Goal: Task Accomplishment & Management: Use online tool/utility

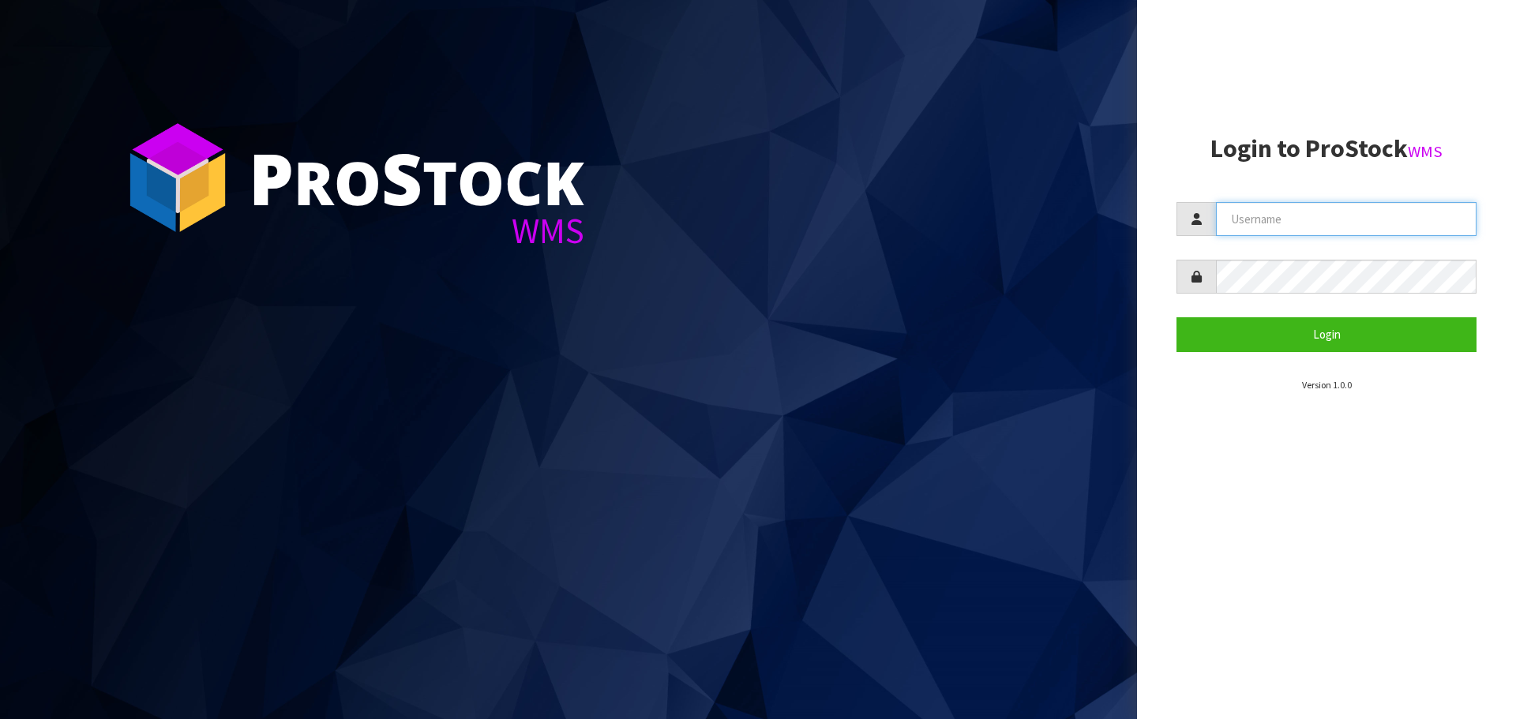
click at [1242, 215] on input "text" at bounding box center [1346, 219] width 261 height 34
type input "[EMAIL_ADDRESS][DOMAIN_NAME]"
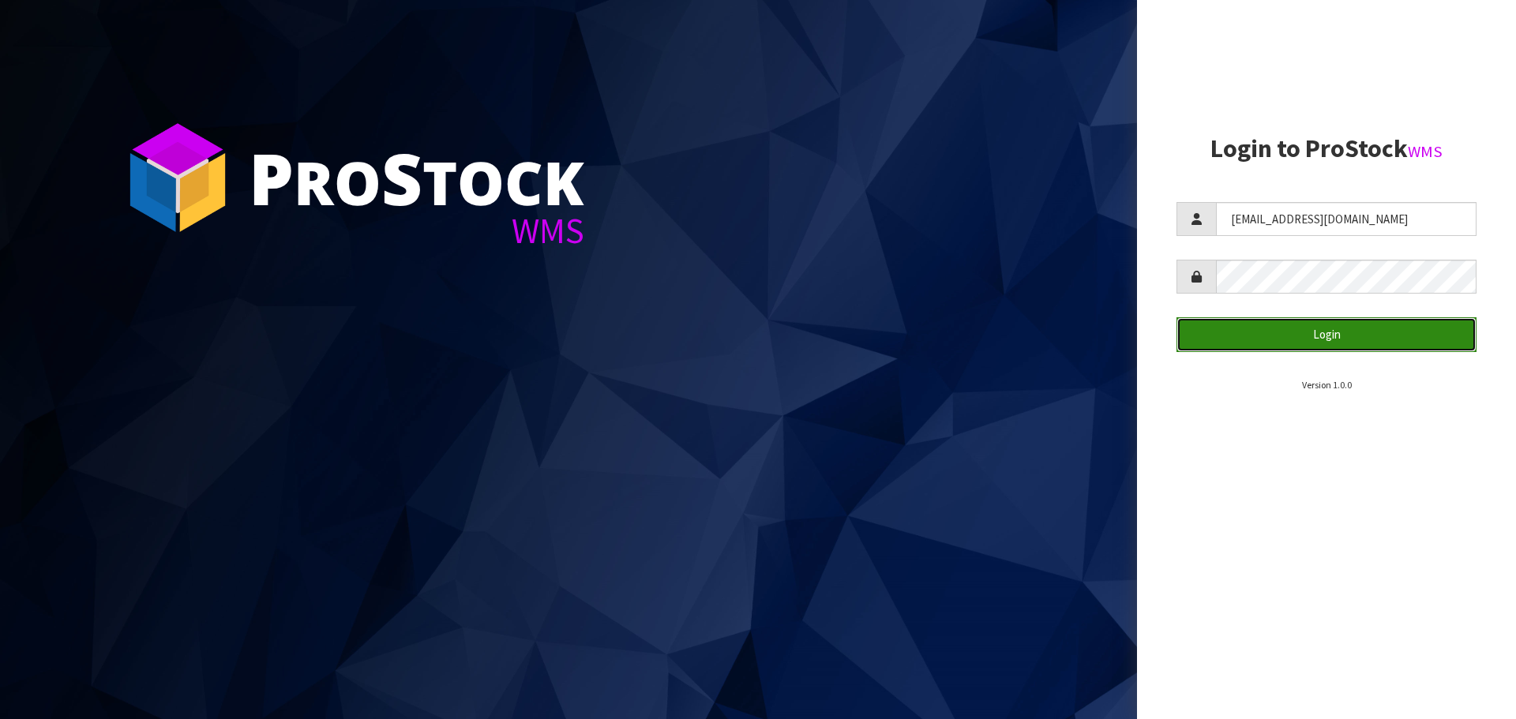
click at [1243, 334] on button "Login" at bounding box center [1327, 334] width 300 height 34
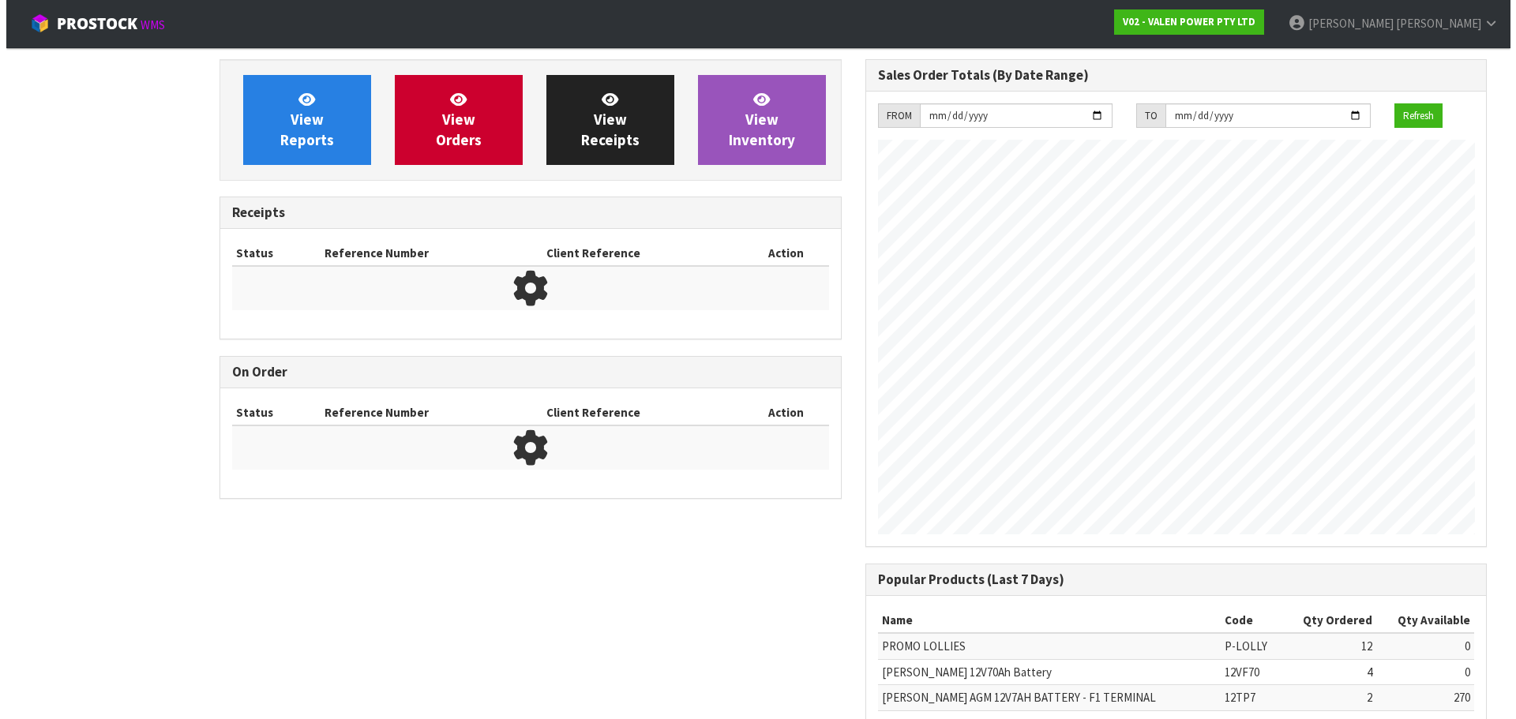
scroll to position [876, 645]
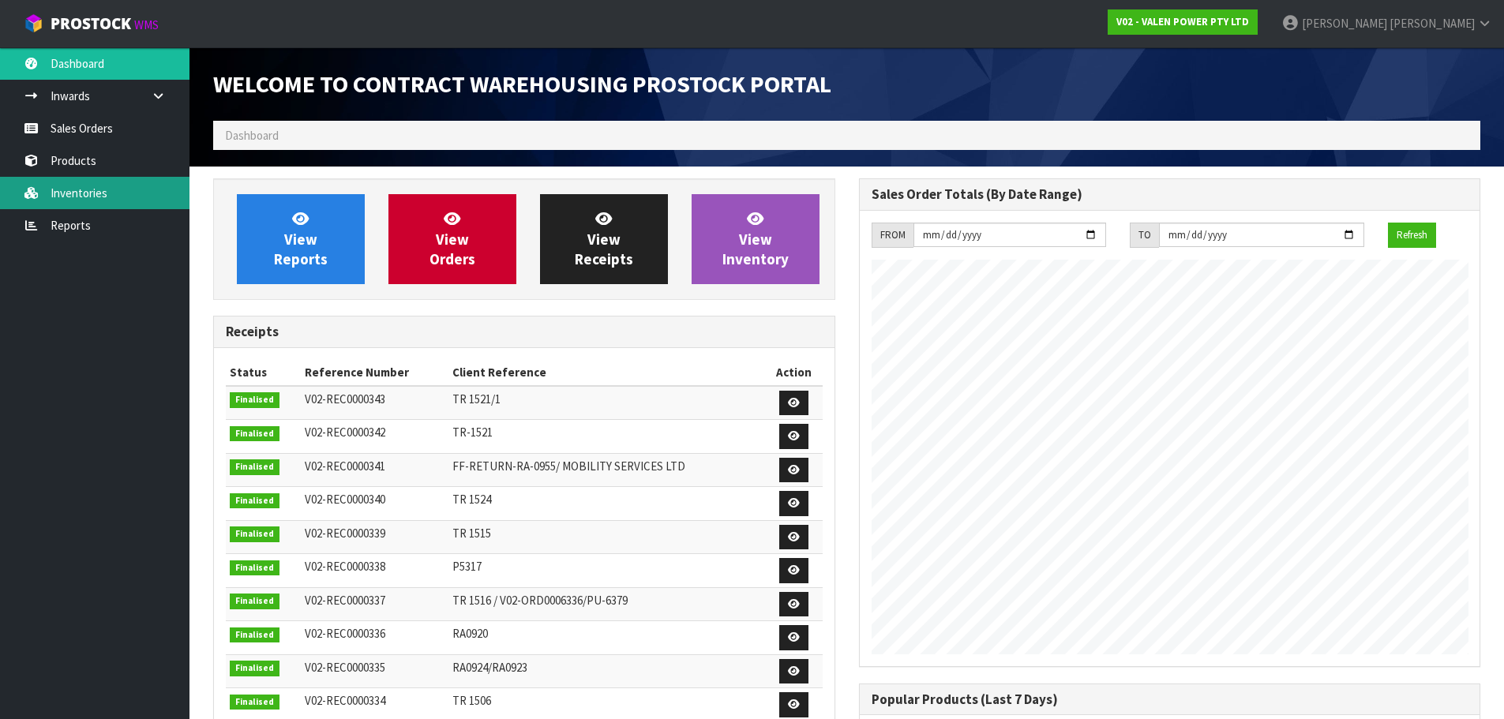
click at [76, 187] on link "Inventories" at bounding box center [95, 193] width 190 height 32
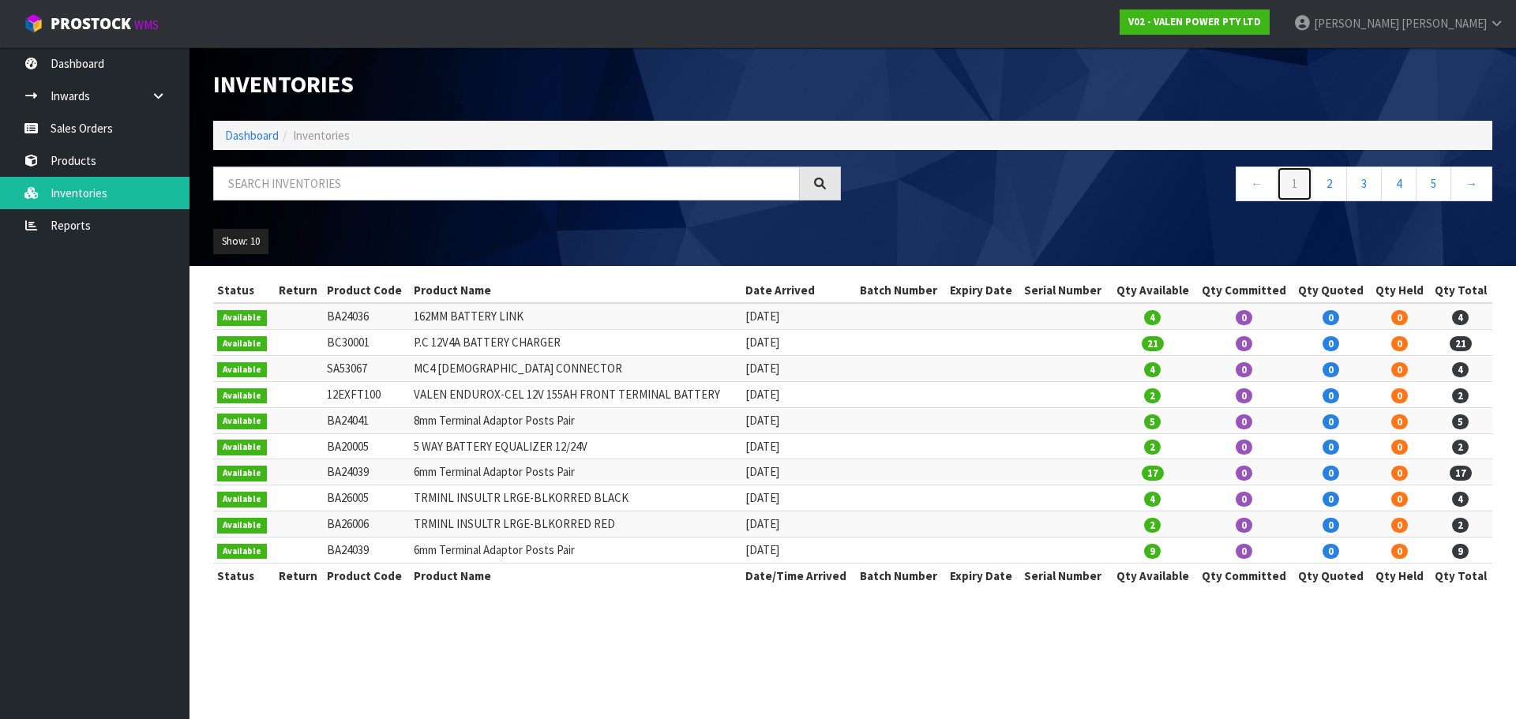
click at [1298, 190] on link "1" at bounding box center [1295, 184] width 36 height 34
click at [258, 178] on input "text" at bounding box center [506, 184] width 587 height 34
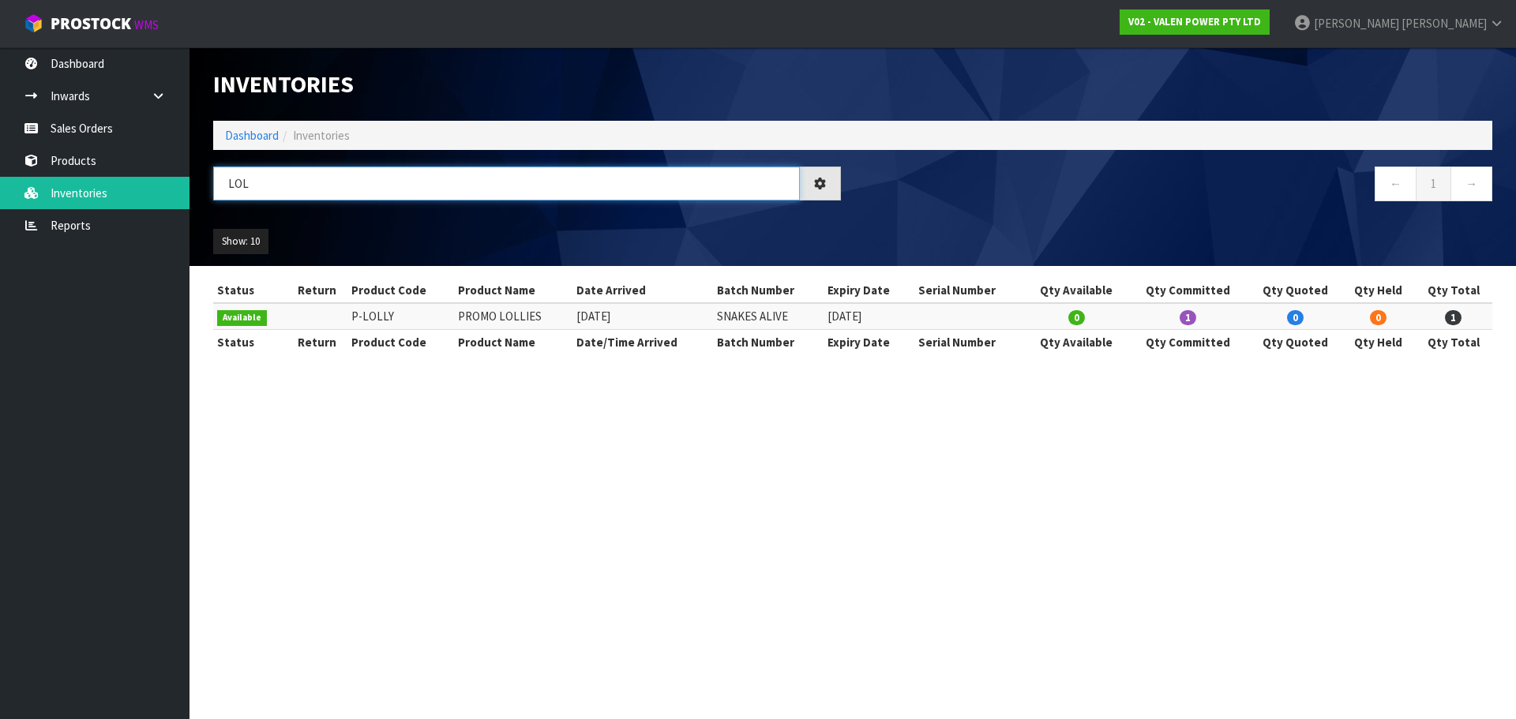
type input "LOL"
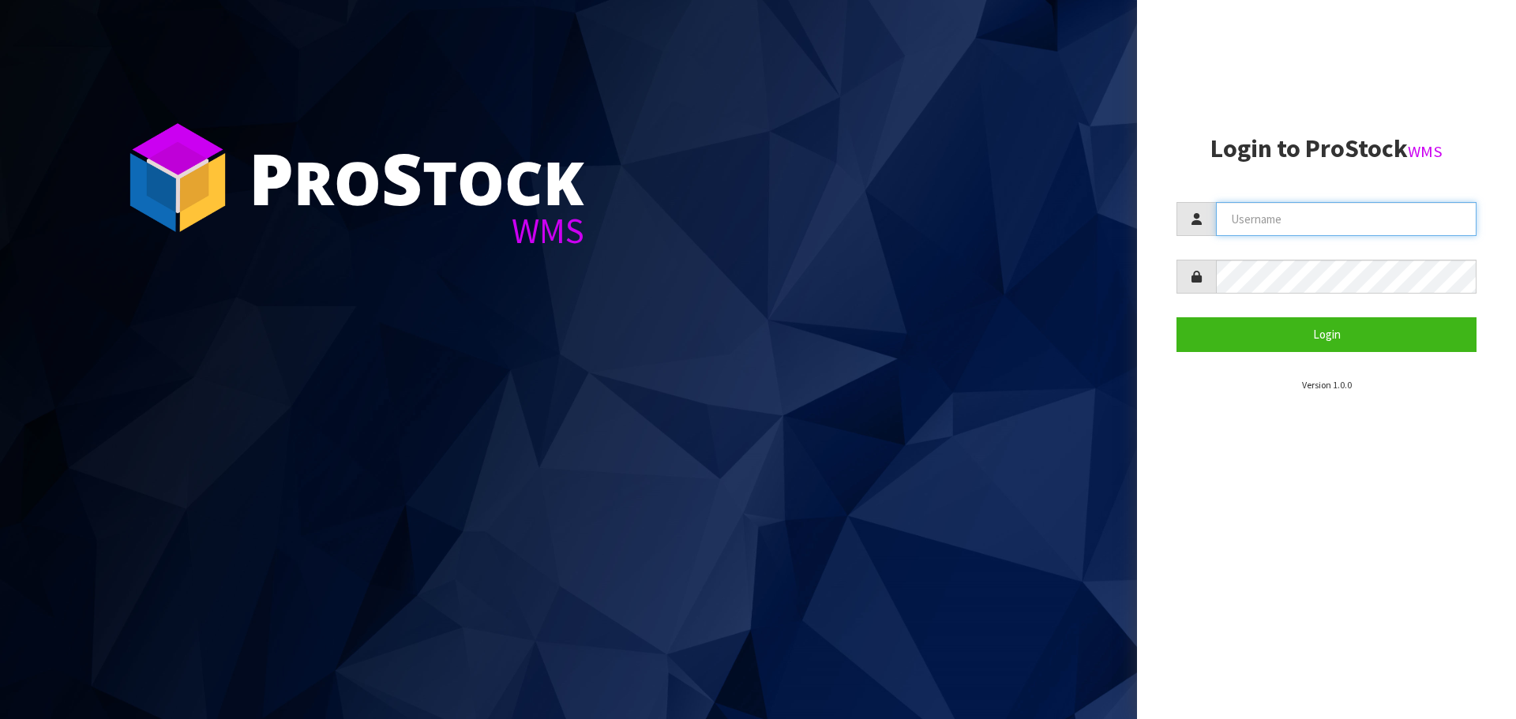
click at [1261, 212] on input "text" at bounding box center [1346, 219] width 261 height 34
type input "[EMAIL_ADDRESS][DOMAIN_NAME]"
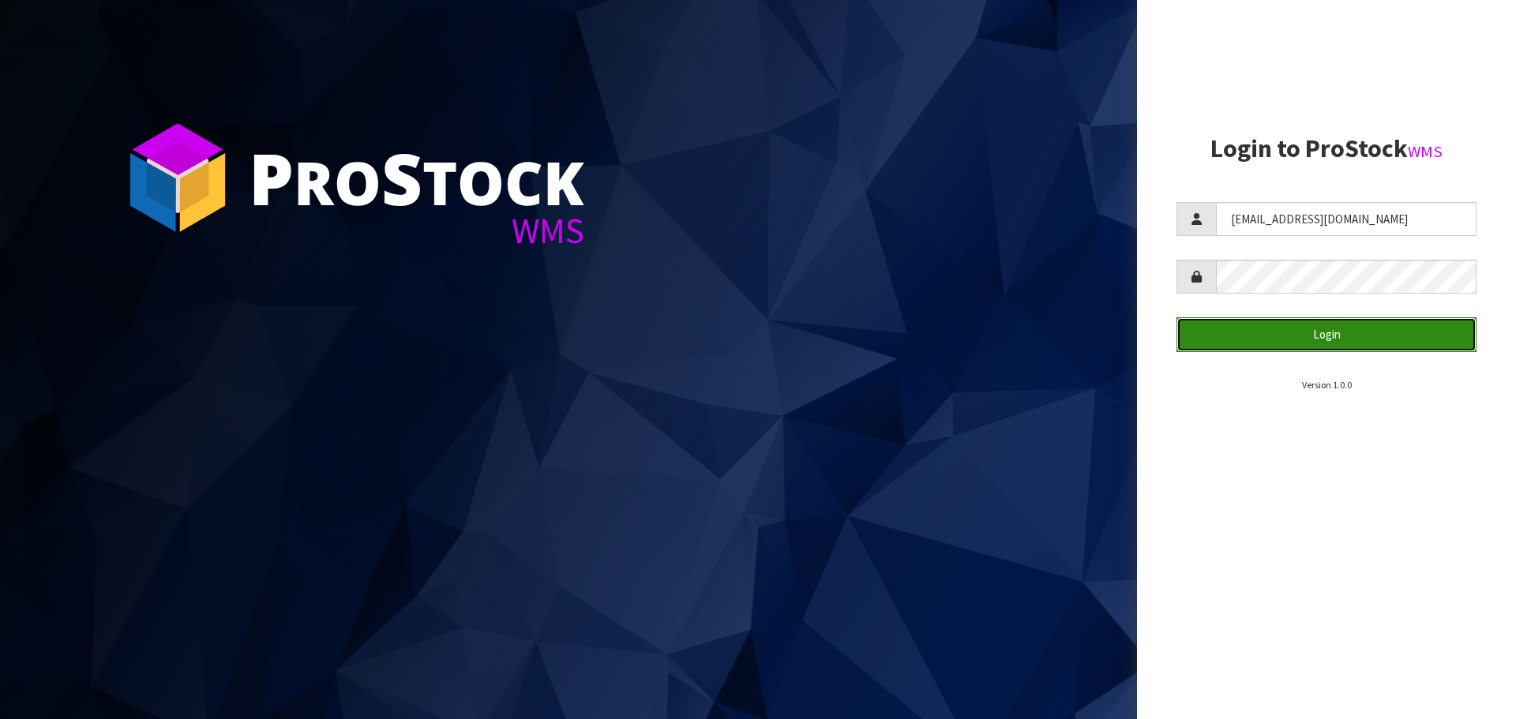
click at [1260, 338] on button "Login" at bounding box center [1327, 334] width 300 height 34
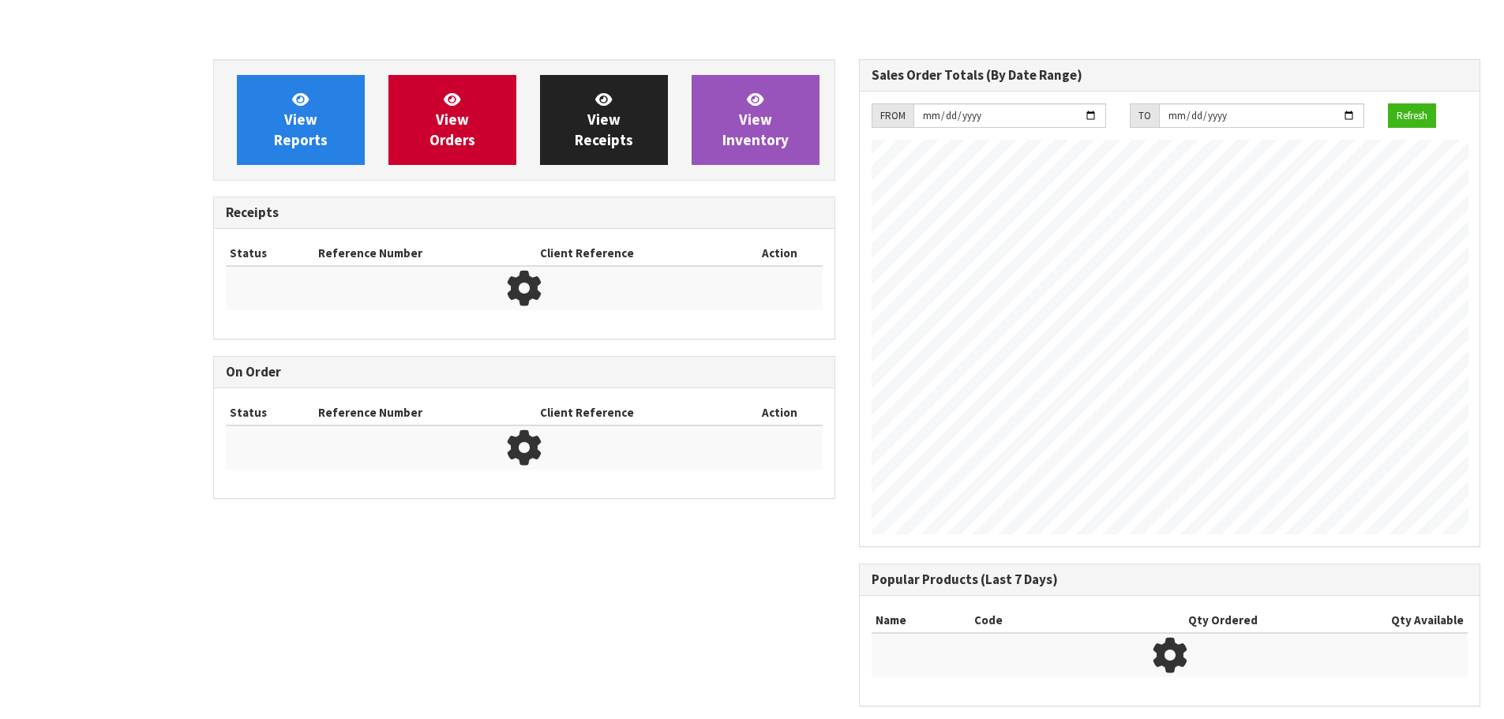
scroll to position [876, 645]
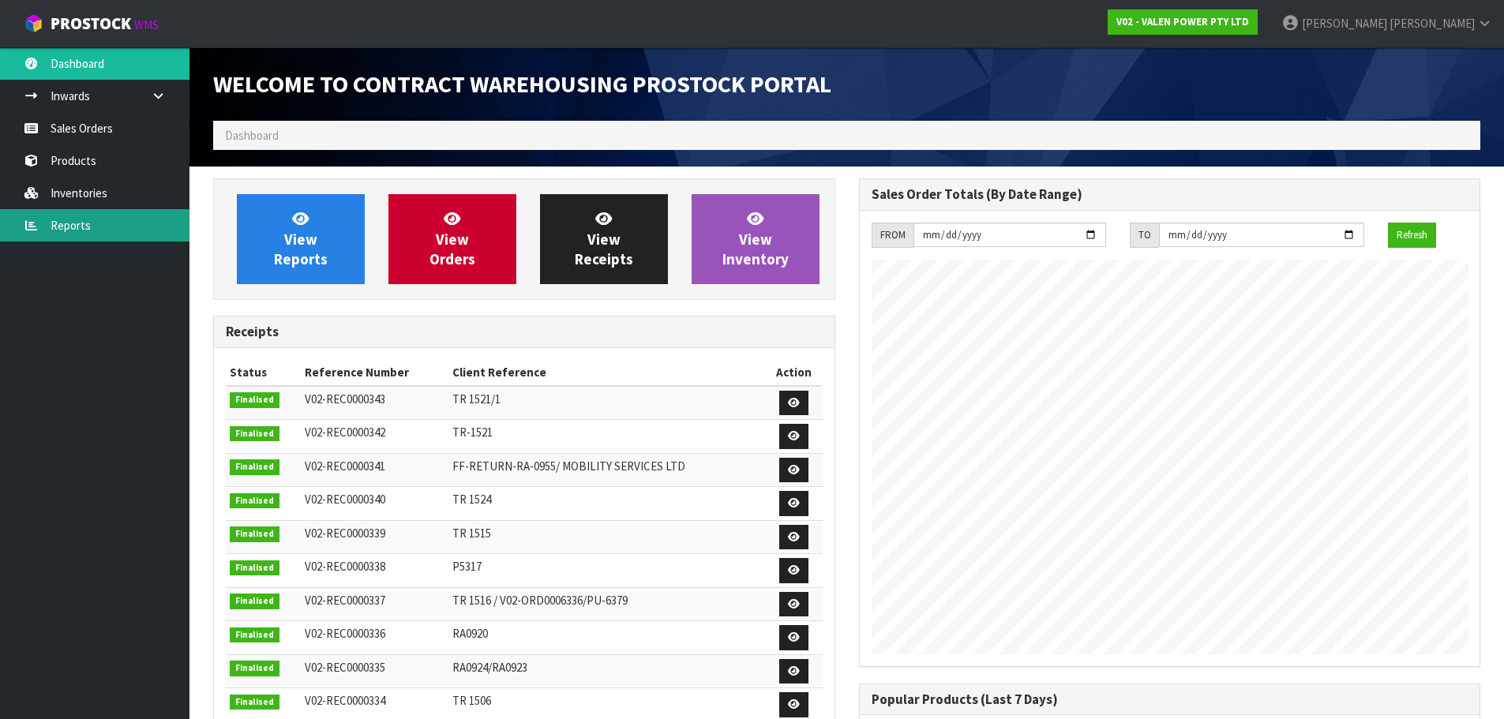
click at [76, 216] on link "Reports" at bounding box center [95, 225] width 190 height 32
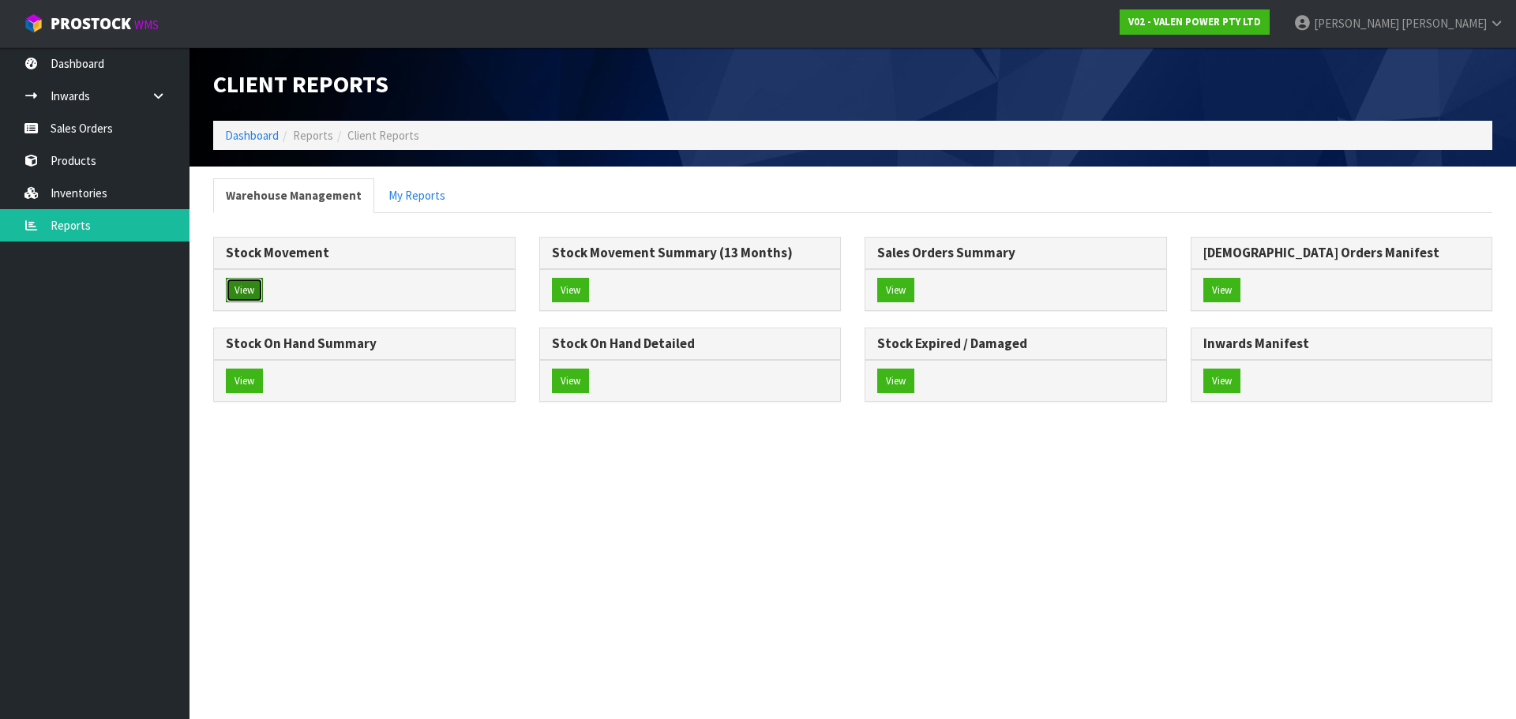
click at [247, 290] on button "View" at bounding box center [244, 290] width 37 height 25
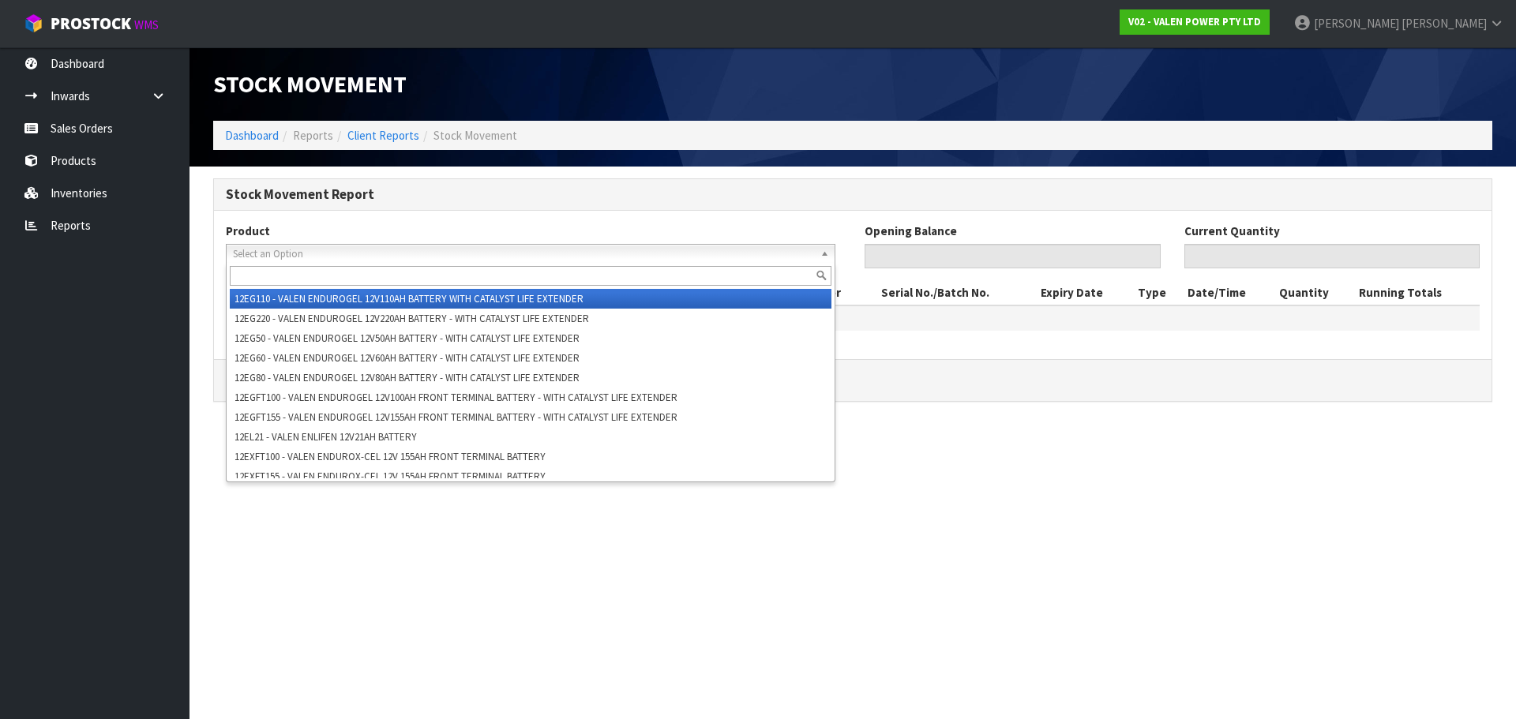
click at [261, 257] on span "Select an Option" at bounding box center [523, 254] width 581 height 19
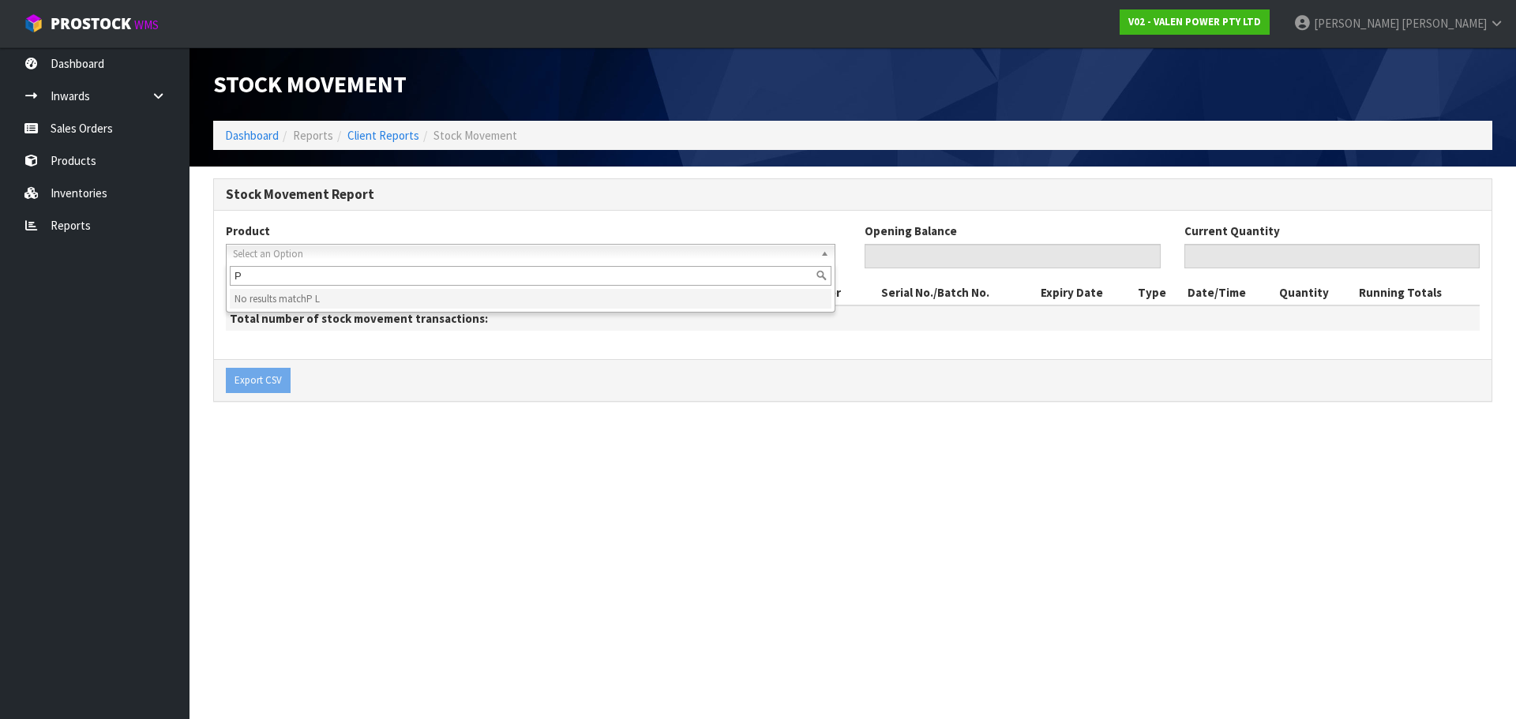
type input "P"
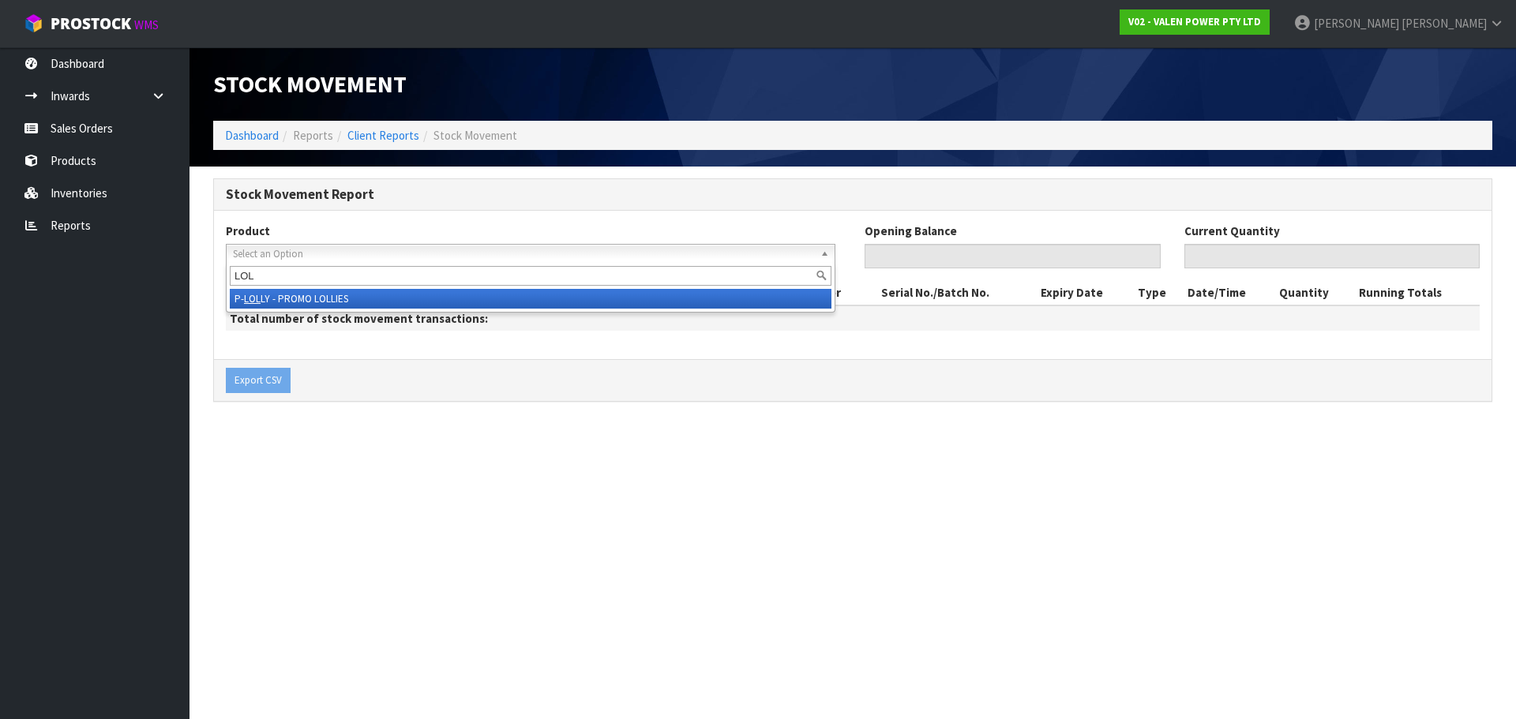
type input "LOL"
click at [267, 290] on li "P- LOL LY - PROMO LOLLIES" at bounding box center [531, 299] width 602 height 20
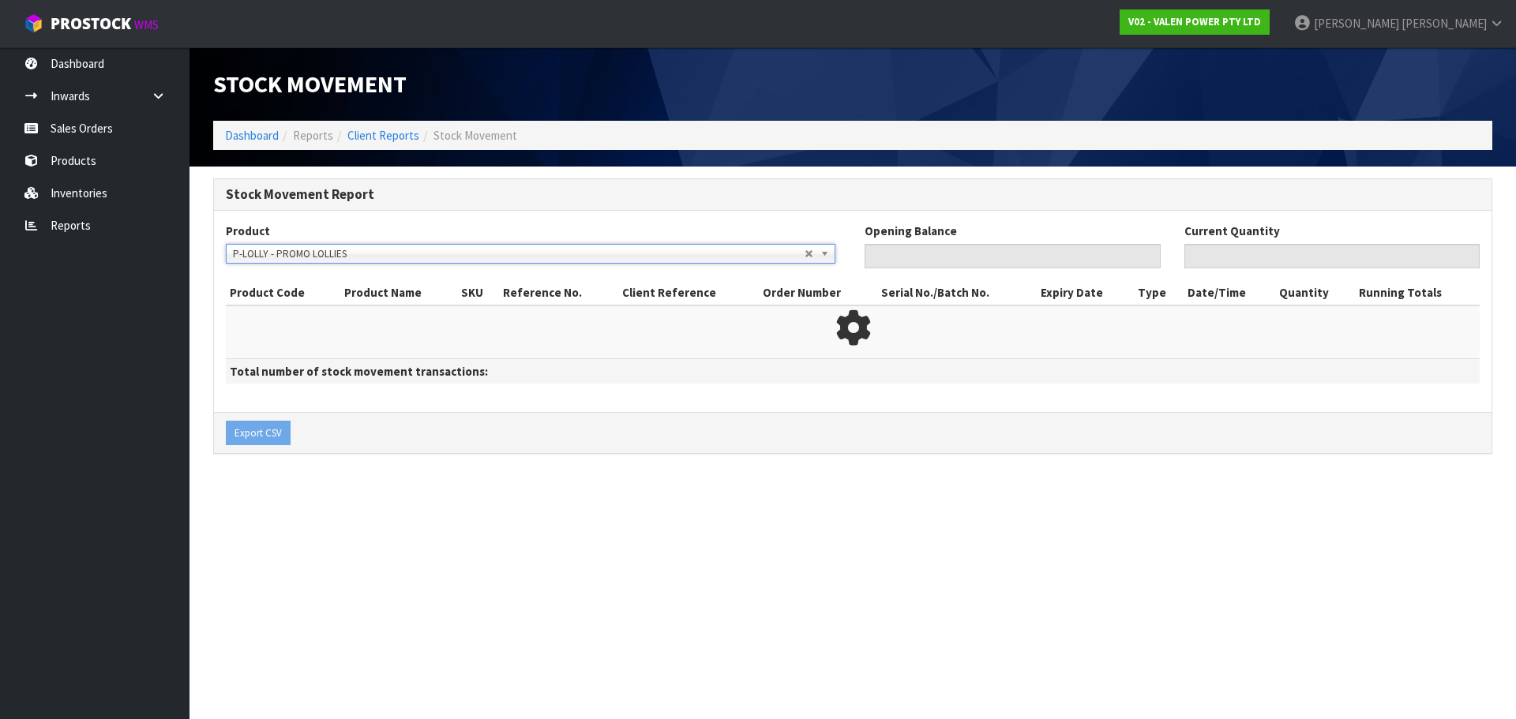
type input "0"
type input "1"
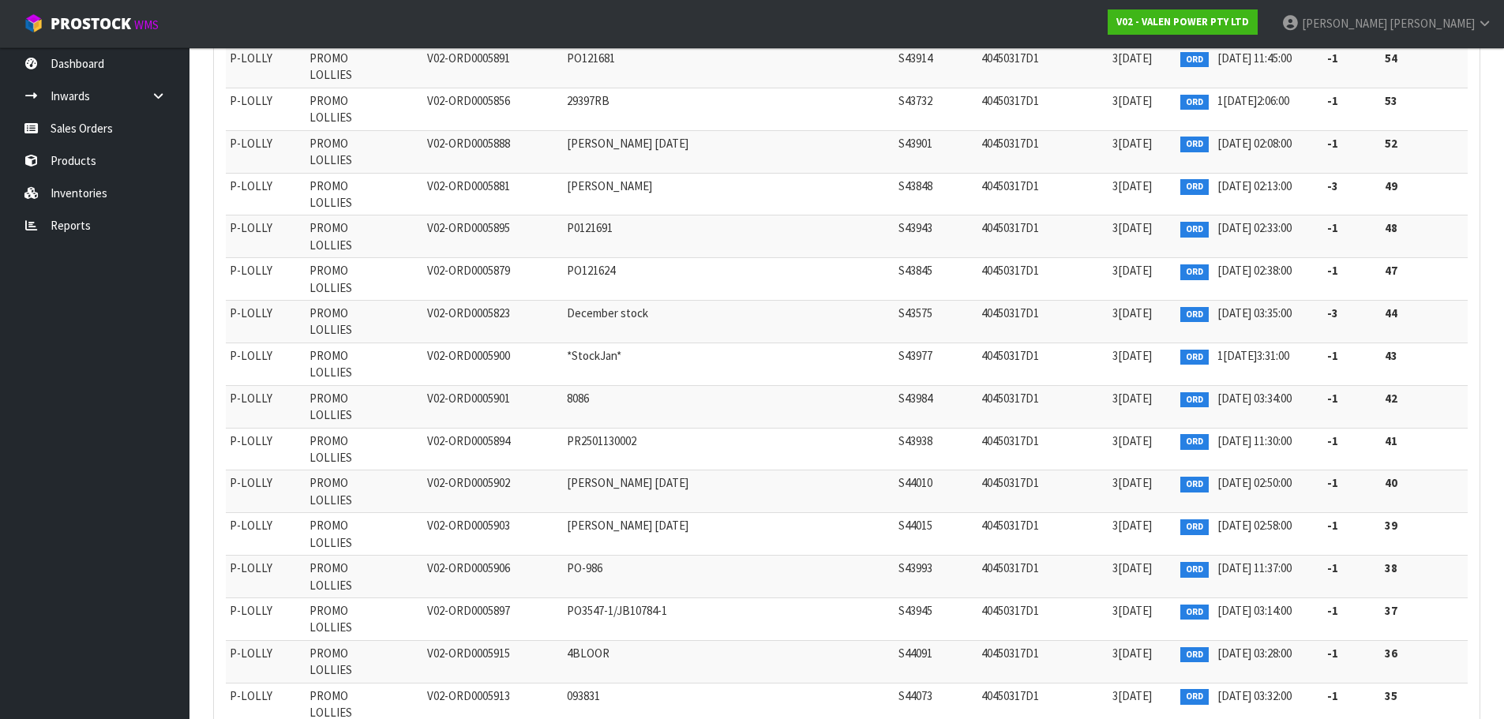
scroll to position [21628, 0]
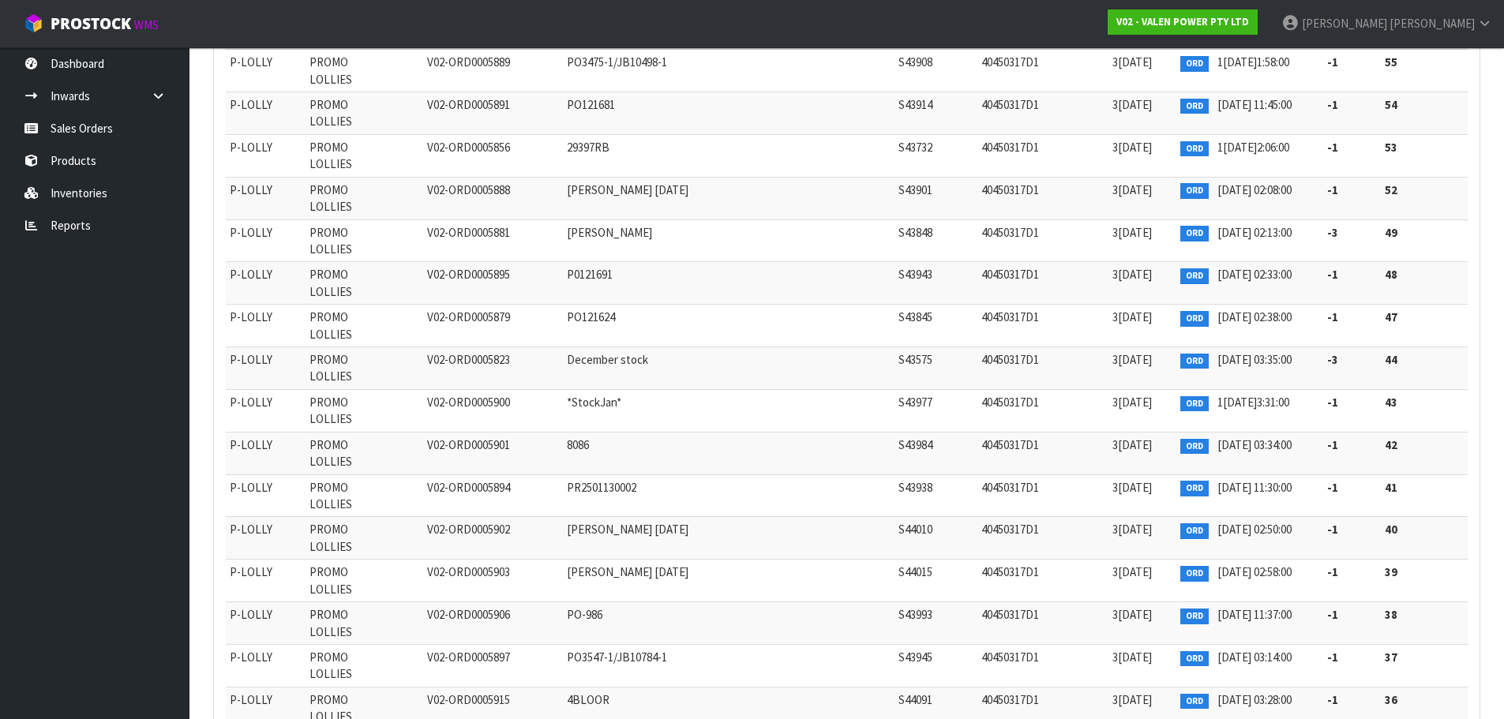
scroll to position [21549, 0]
